Goal: Task Accomplishment & Management: Manage account settings

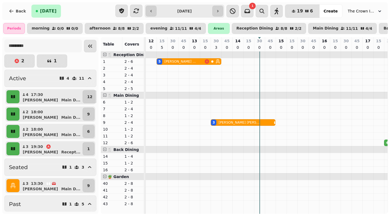
scroll to position [0, 114]
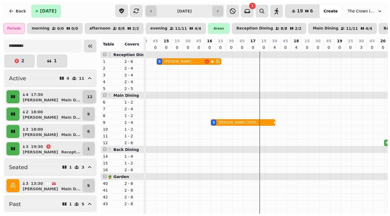
scroll to position [0, 115]
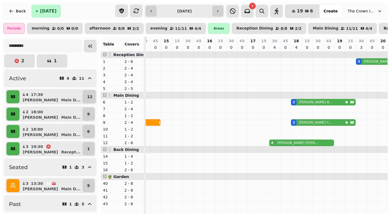
click at [277, 141] on p "sophie pattison" at bounding box center [298, 143] width 42 height 4
select select "**********"
select select "*"
select select "****"
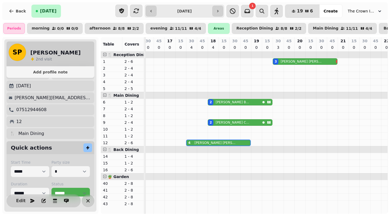
scroll to position [12, 0]
click at [42, 122] on div "12" at bounding box center [50, 121] width 83 height 6
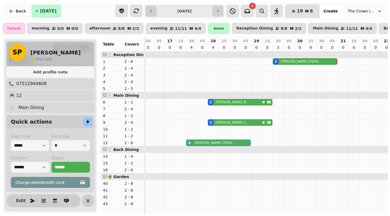
scroll to position [38, 0]
click at [18, 199] on span "Edit" at bounding box center [21, 201] width 6 height 4
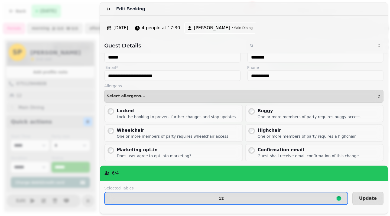
scroll to position [12, 0]
click at [192, 178] on div "6 / 4" at bounding box center [244, 172] width 288 height 15
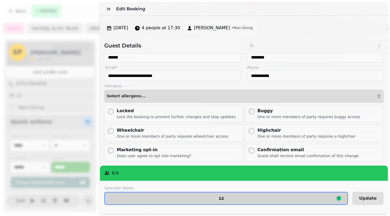
click at [212, 193] on button "12" at bounding box center [226, 198] width 244 height 13
select select "**********"
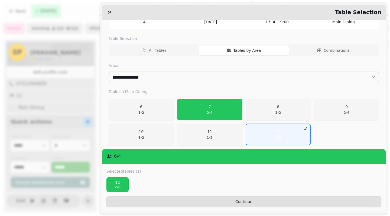
scroll to position [45, 0]
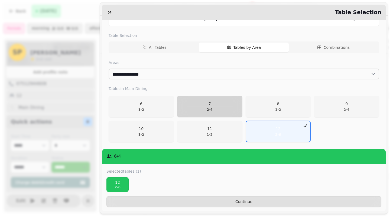
click at [207, 110] on p "2 - 4" at bounding box center [210, 110] width 6 height 4
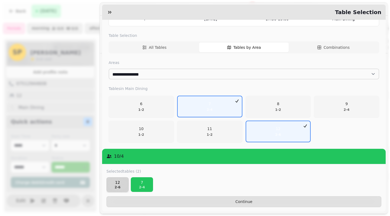
click at [122, 185] on p "2 - 6" at bounding box center [117, 187] width 17 height 4
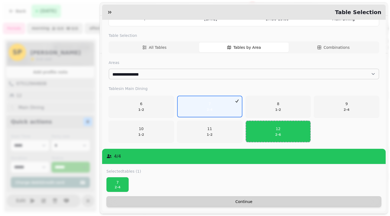
click at [226, 200] on span "Continue" at bounding box center [244, 202] width 266 height 4
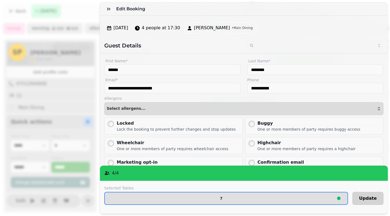
click at [369, 199] on span "Update" at bounding box center [368, 198] width 18 height 4
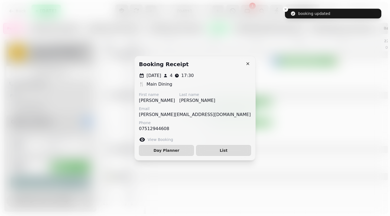
click at [246, 63] on icon "button" at bounding box center [247, 63] width 5 height 5
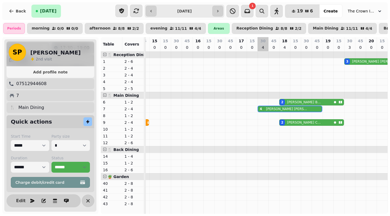
scroll to position [0, 126]
click at [295, 122] on p "Lynda Cranfield" at bounding box center [304, 122] width 34 height 4
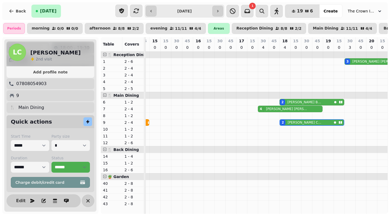
scroll to position [0, 198]
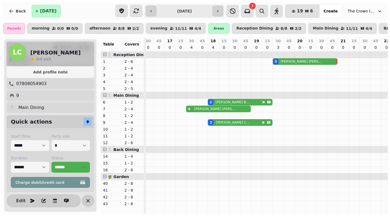
click at [216, 101] on p "Kelly Brown" at bounding box center [233, 102] width 34 height 4
